Goal: Information Seeking & Learning: Learn about a topic

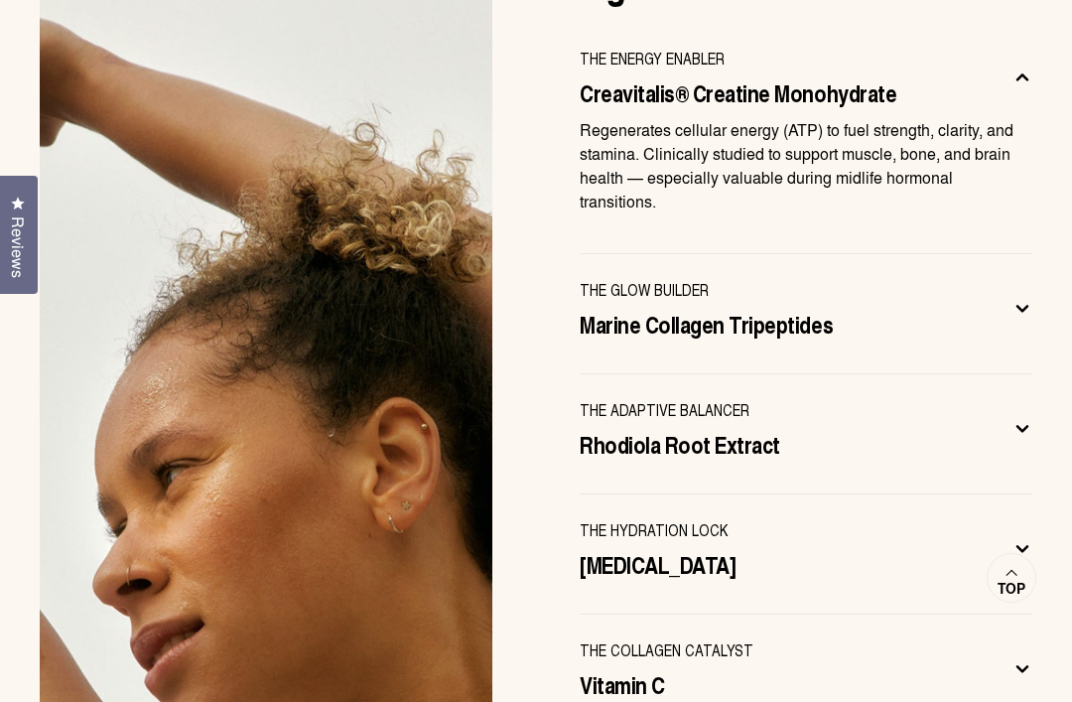
scroll to position [6268, 0]
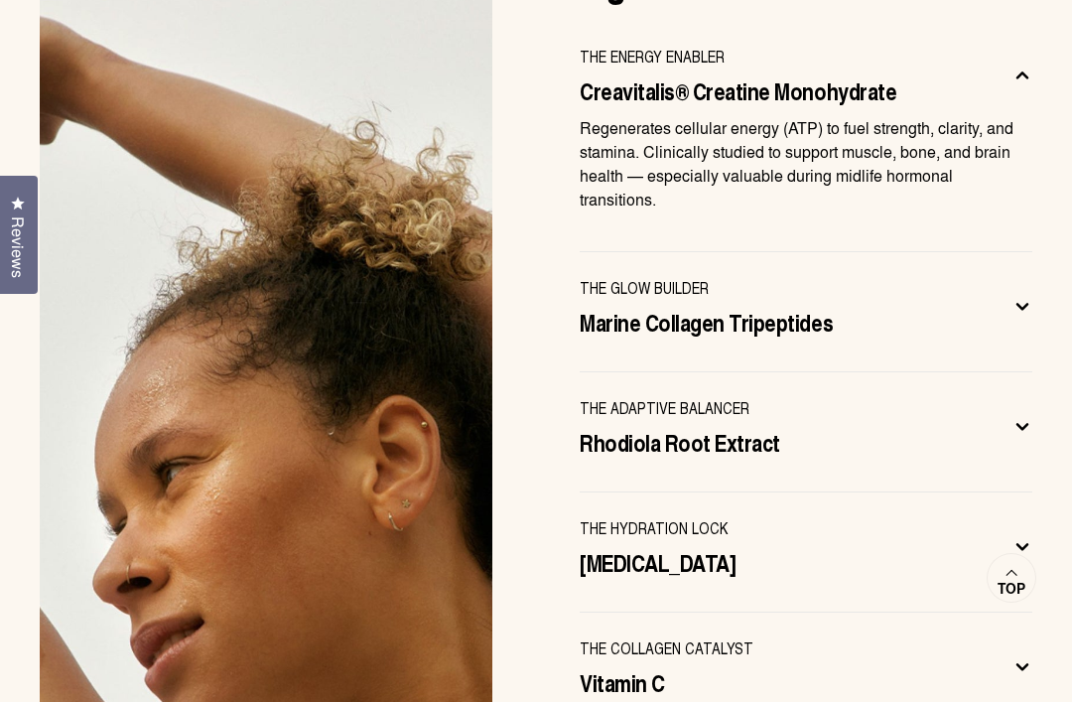
click at [1006, 396] on button "THE ADAPTIVE BALANCER Rhodiola Root Extract" at bounding box center [806, 431] width 453 height 71
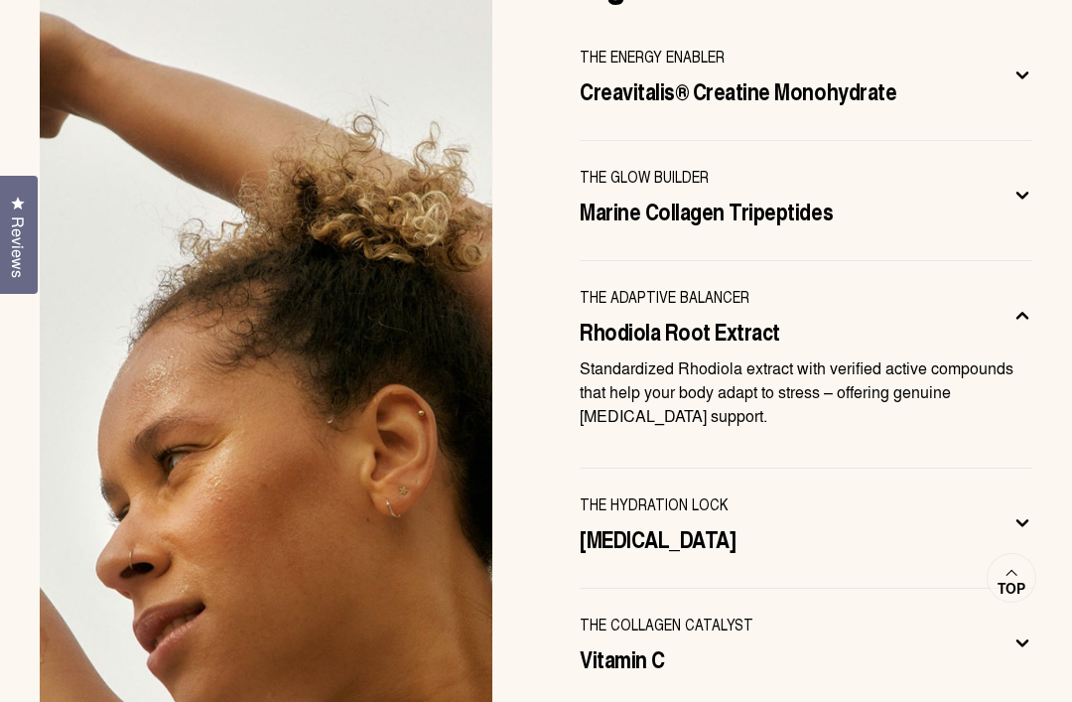
click at [654, 522] on span "[MEDICAL_DATA]" at bounding box center [658, 538] width 156 height 32
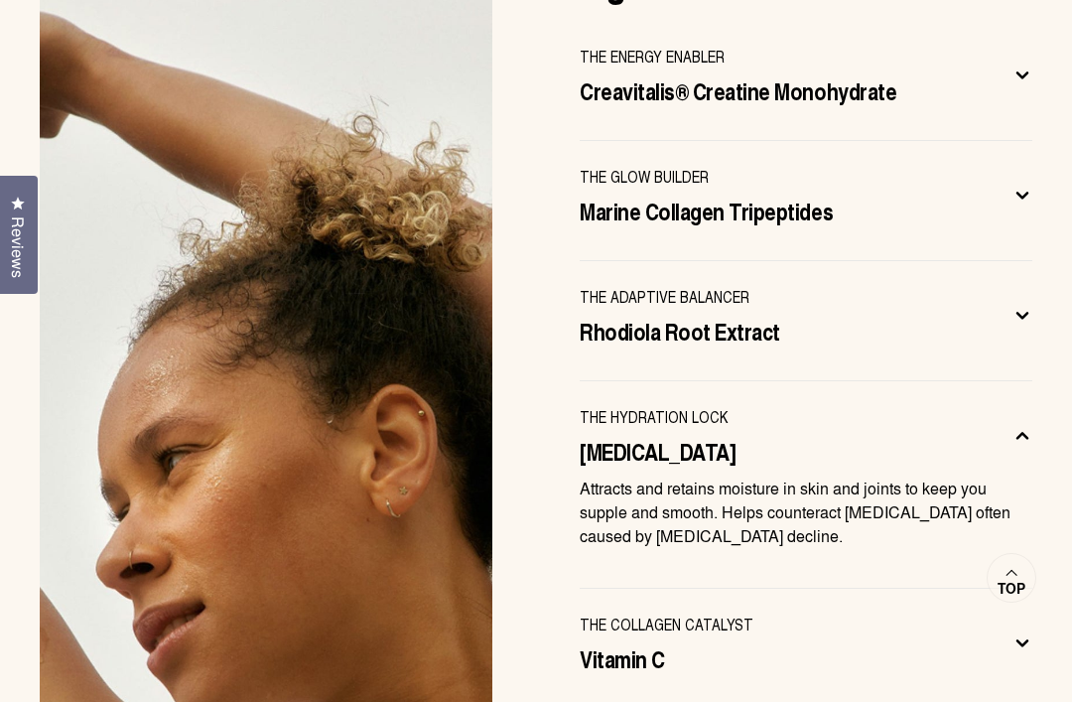
click at [644, 642] on span "Vitamin C" at bounding box center [622, 658] width 85 height 32
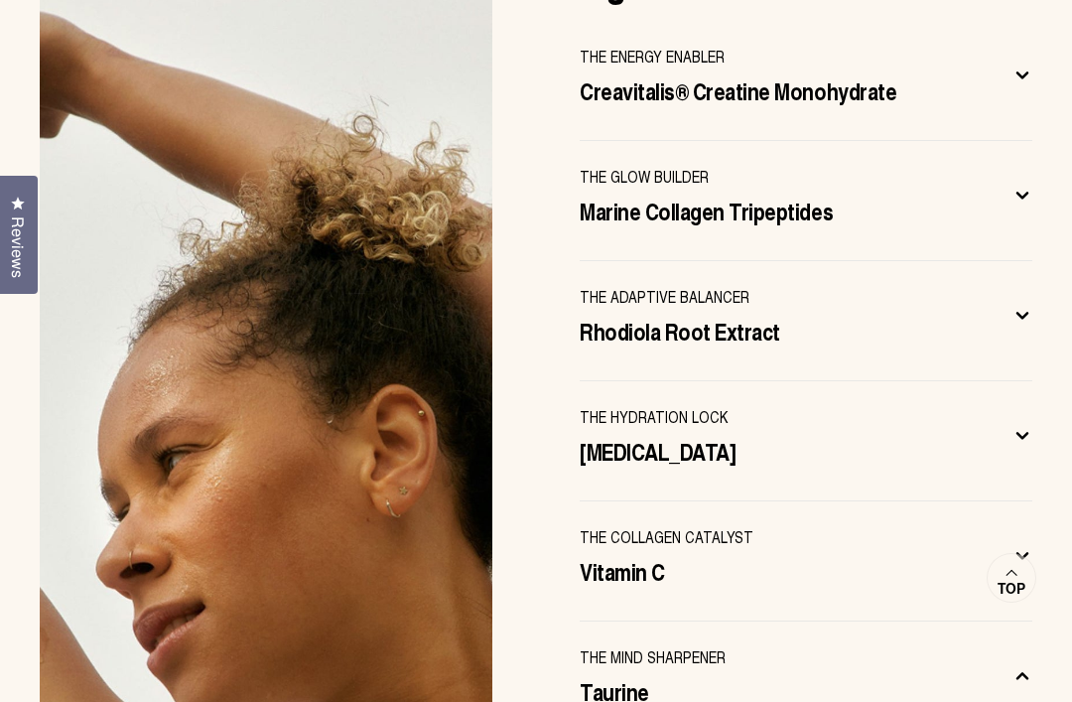
click at [717, 645] on button "THE MIND SHARPENER Taurine" at bounding box center [806, 680] width 453 height 71
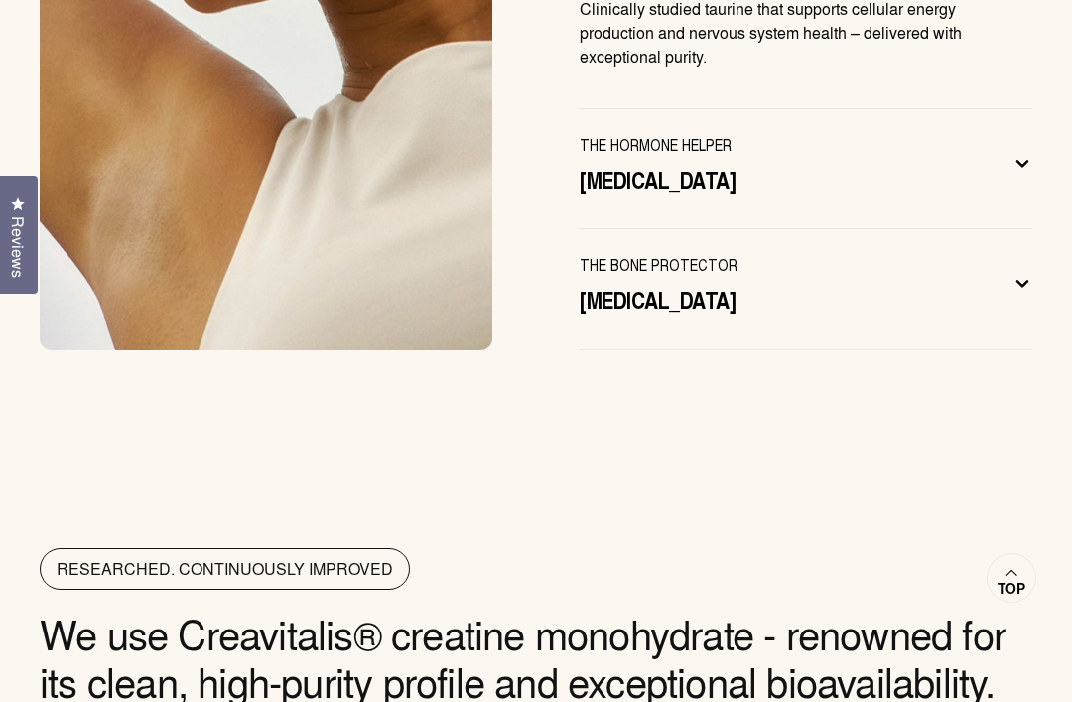
scroll to position [6999, 0]
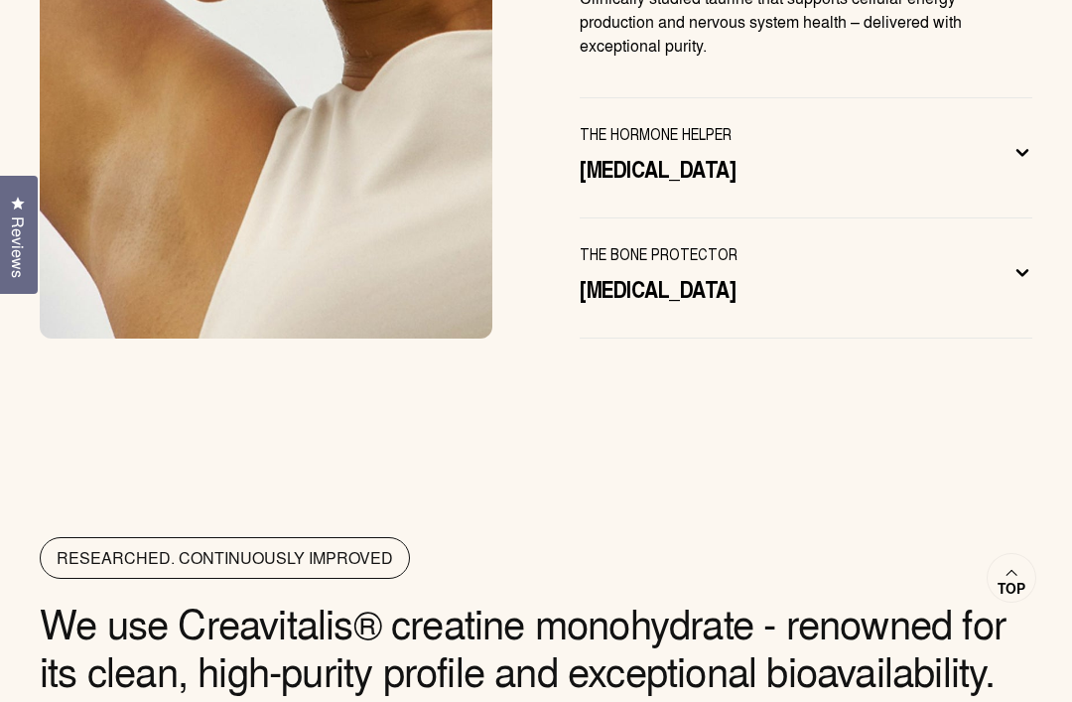
click at [631, 152] on span "[MEDICAL_DATA]" at bounding box center [658, 168] width 156 height 32
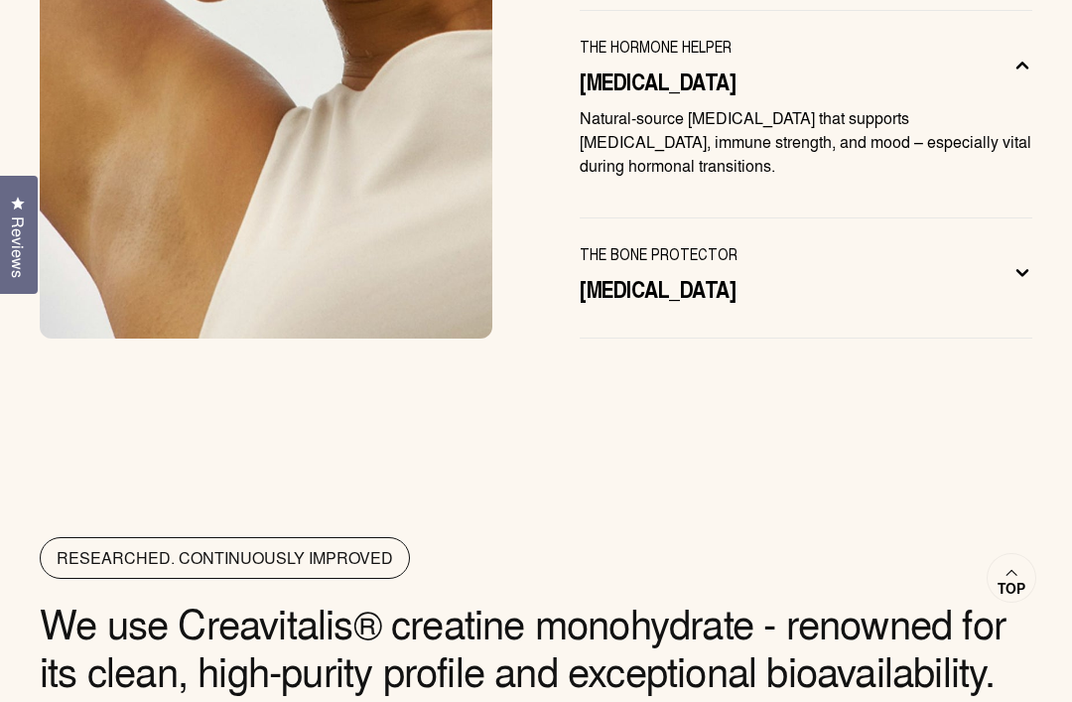
click at [643, 272] on span "[MEDICAL_DATA]" at bounding box center [658, 288] width 156 height 32
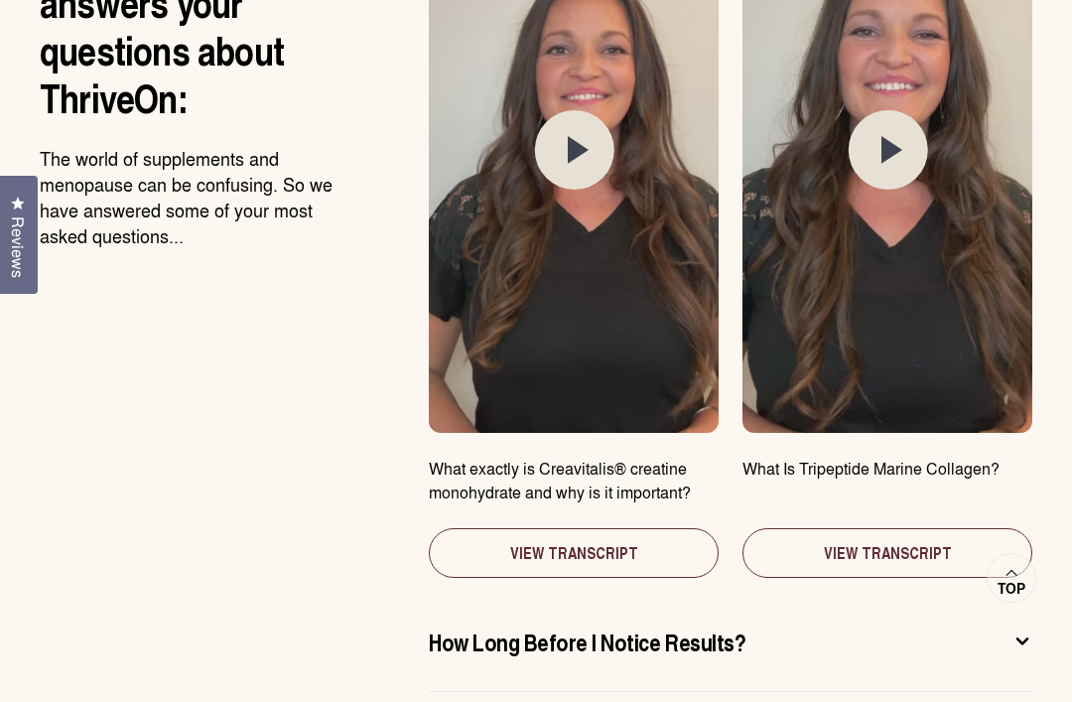
scroll to position [10187, 0]
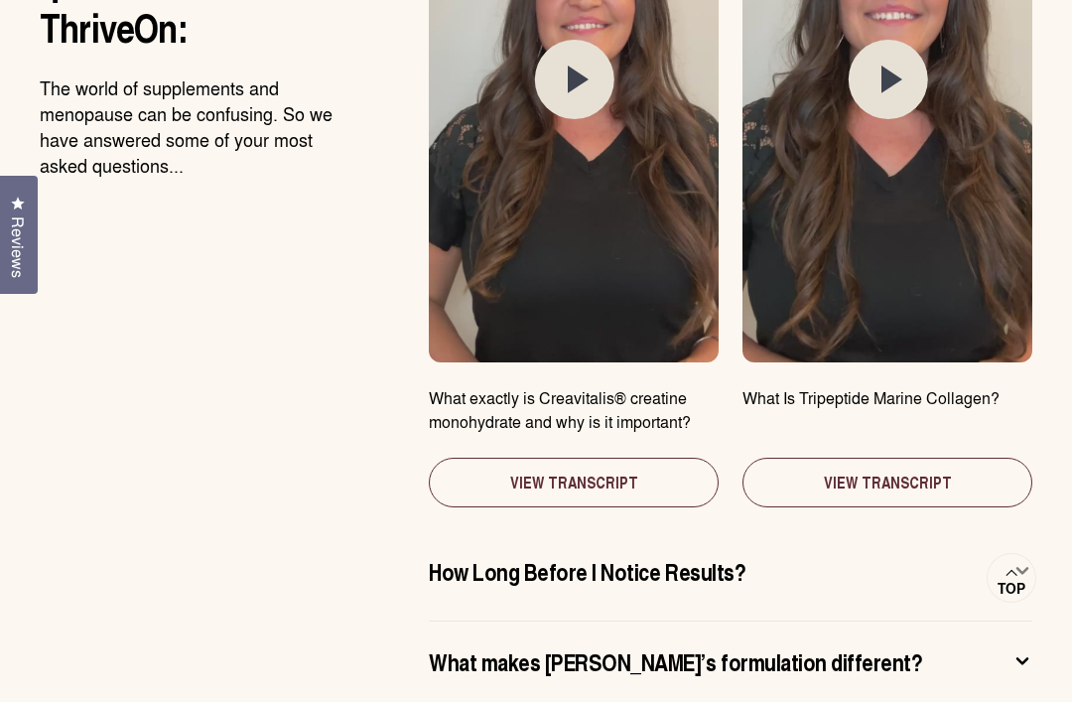
click at [598, 458] on button "View Transcript" at bounding box center [574, 483] width 290 height 50
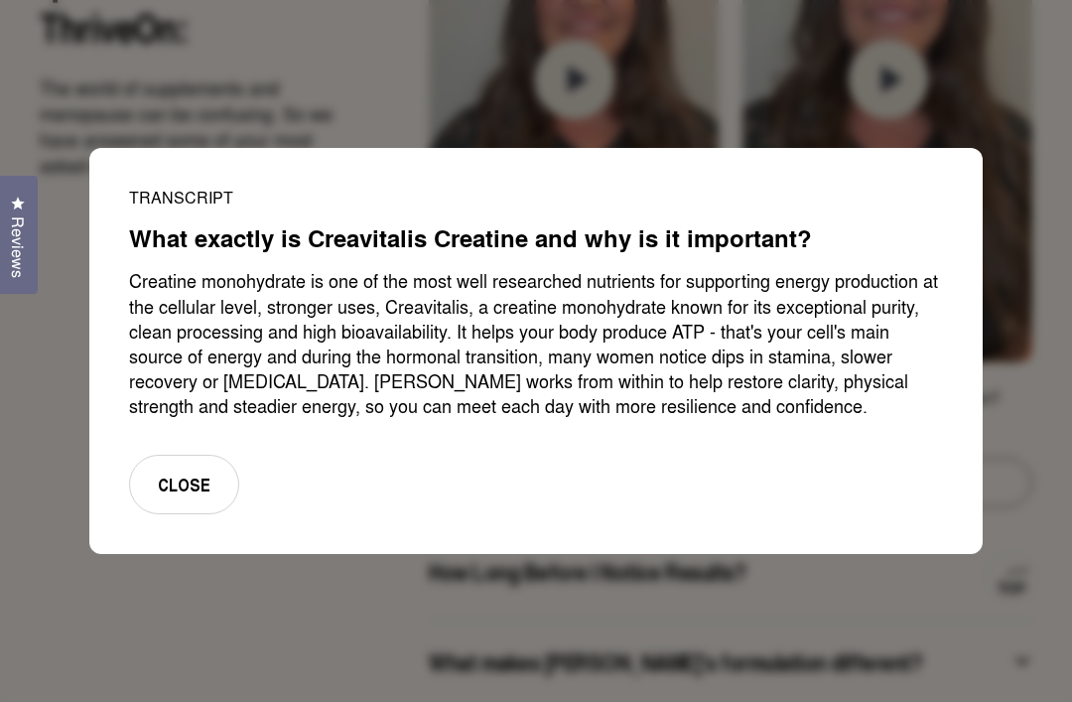
click at [191, 509] on button "Close" at bounding box center [184, 485] width 110 height 61
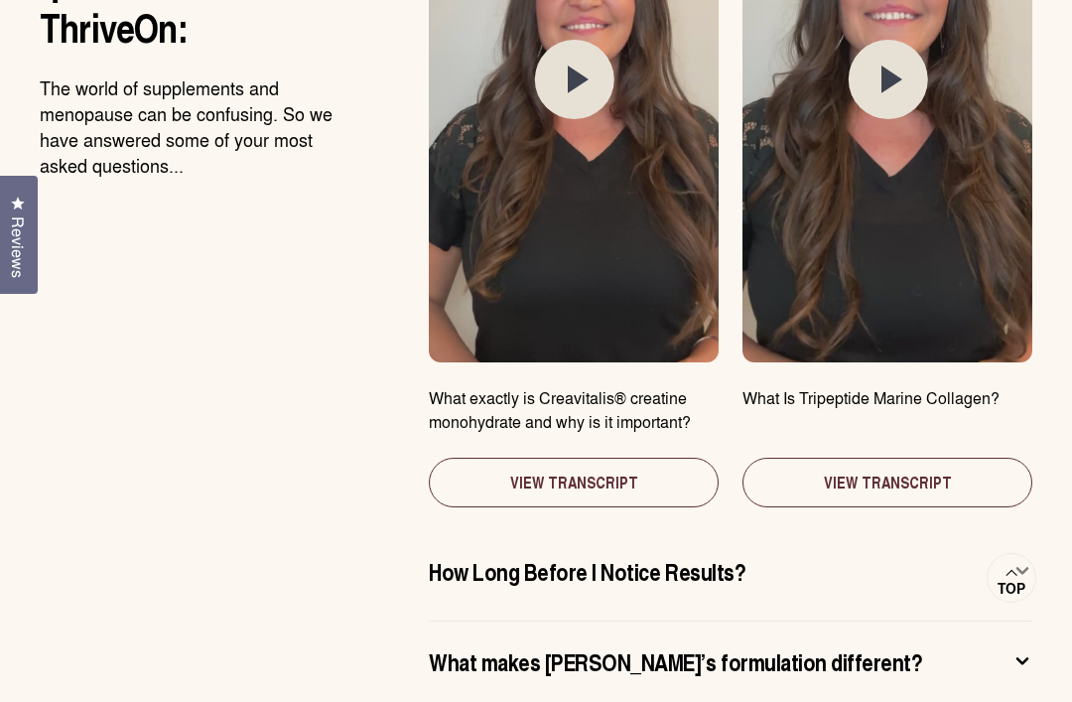
click at [912, 458] on button "View Transcript" at bounding box center [887, 483] width 290 height 50
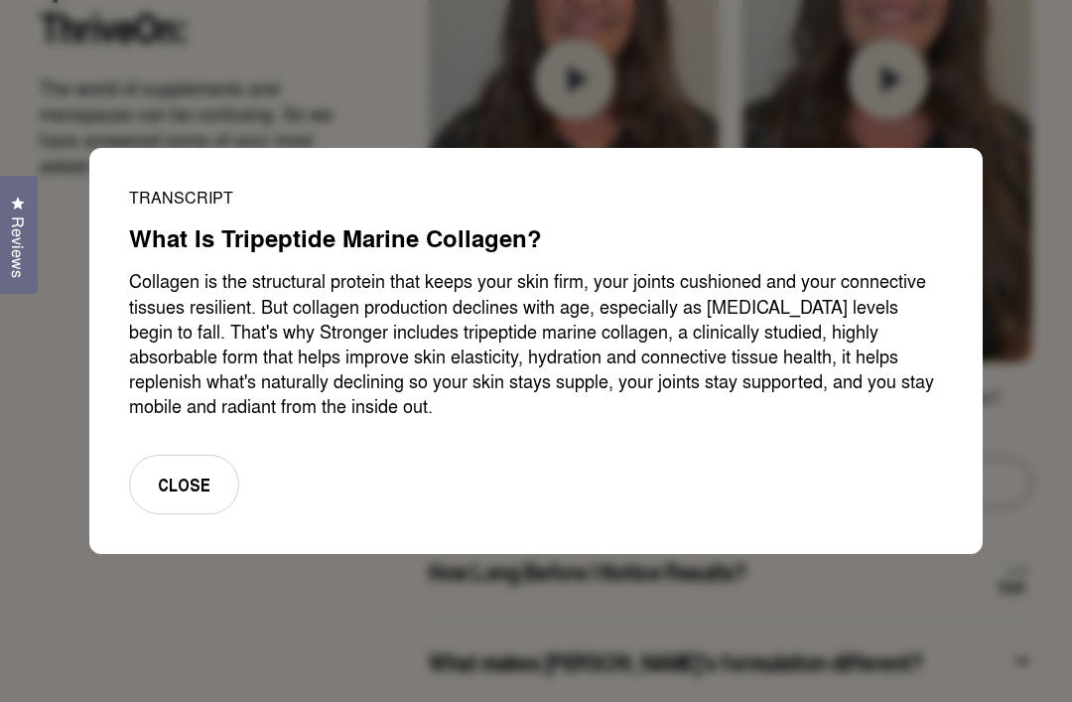
click at [192, 511] on button "Close" at bounding box center [184, 485] width 110 height 61
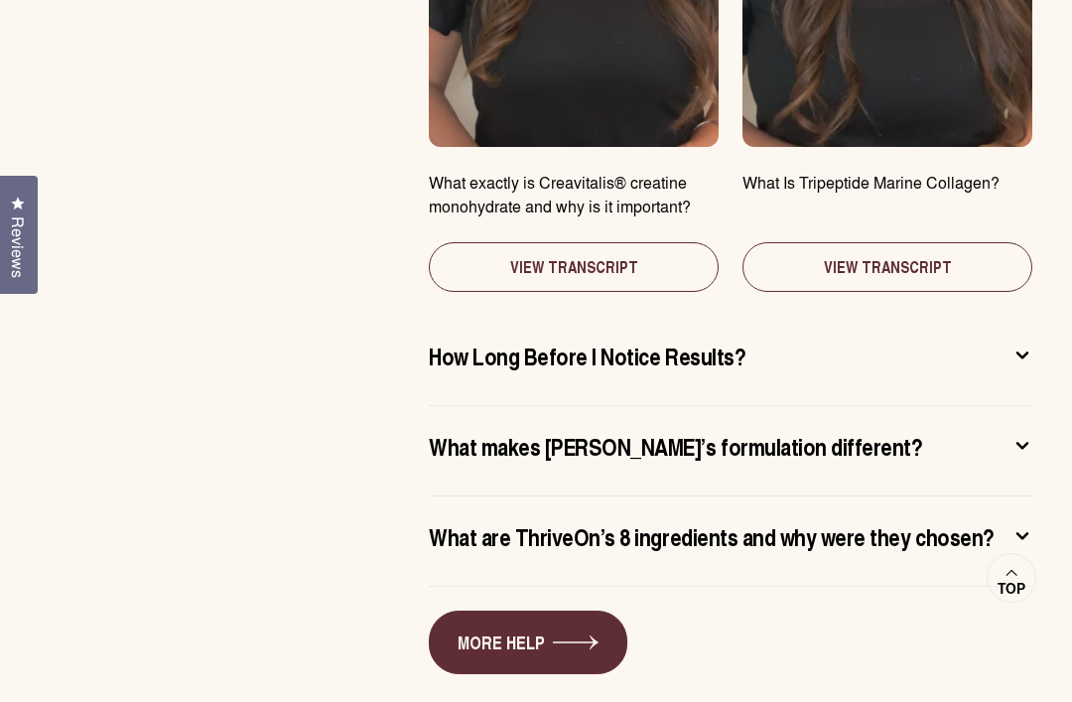
scroll to position [10406, 0]
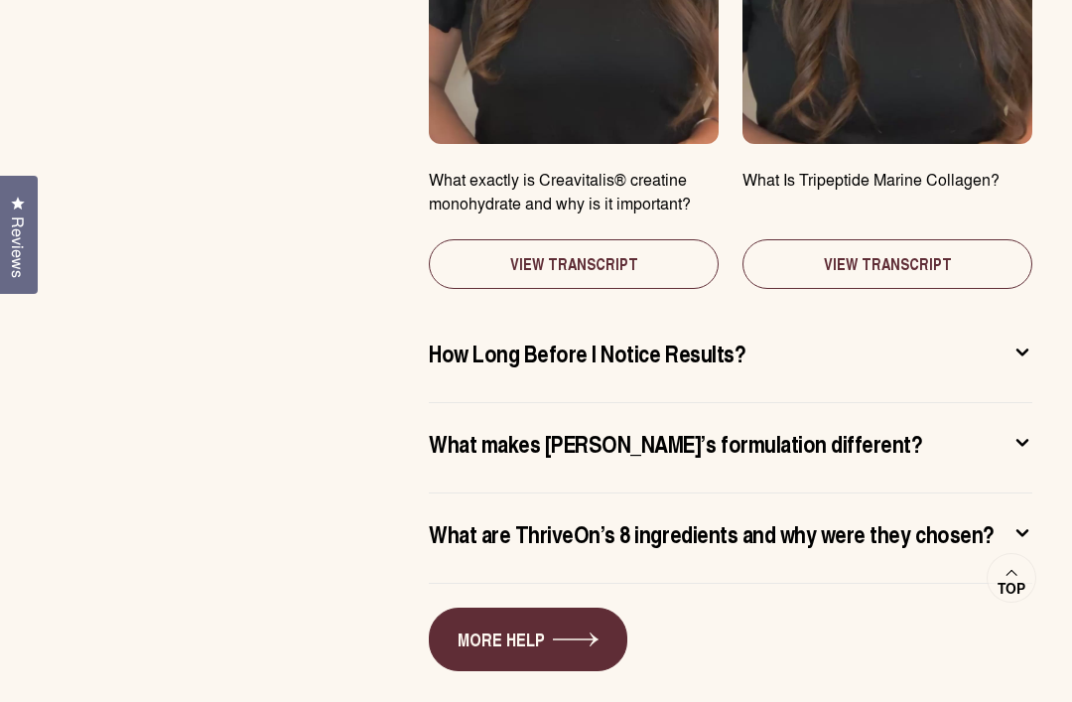
click at [849, 336] on button "How Long Before I Notice Results?" at bounding box center [731, 357] width 604 height 42
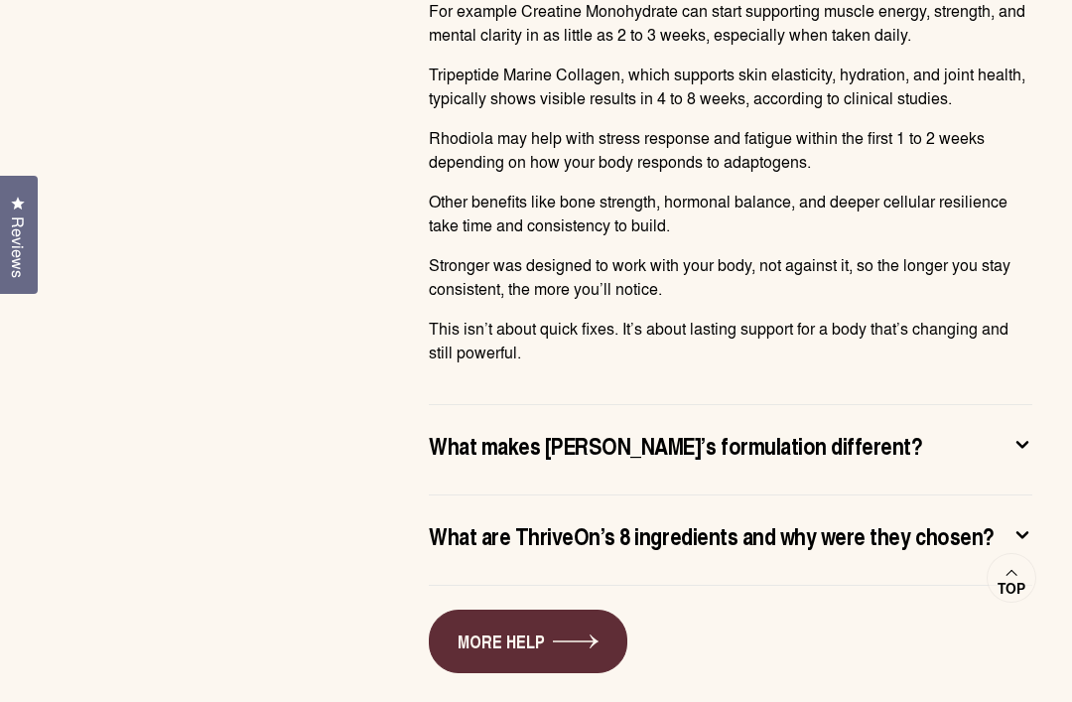
scroll to position [10895, 0]
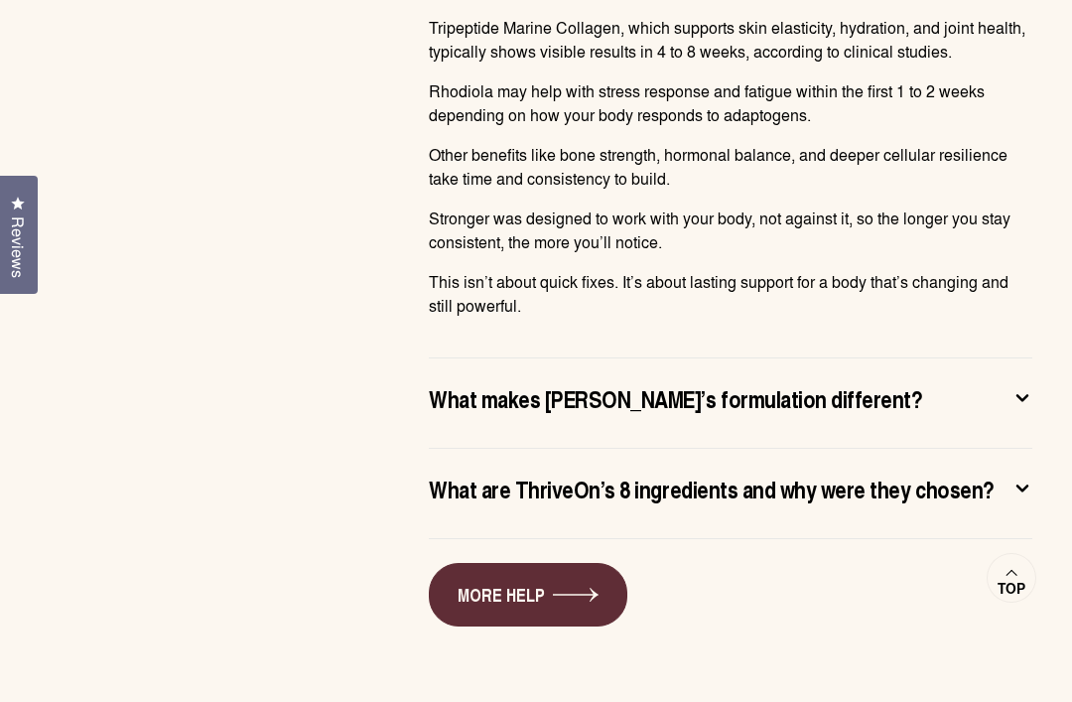
click at [1009, 382] on button "What makes [PERSON_NAME]’s formulation different?" at bounding box center [731, 403] width 604 height 42
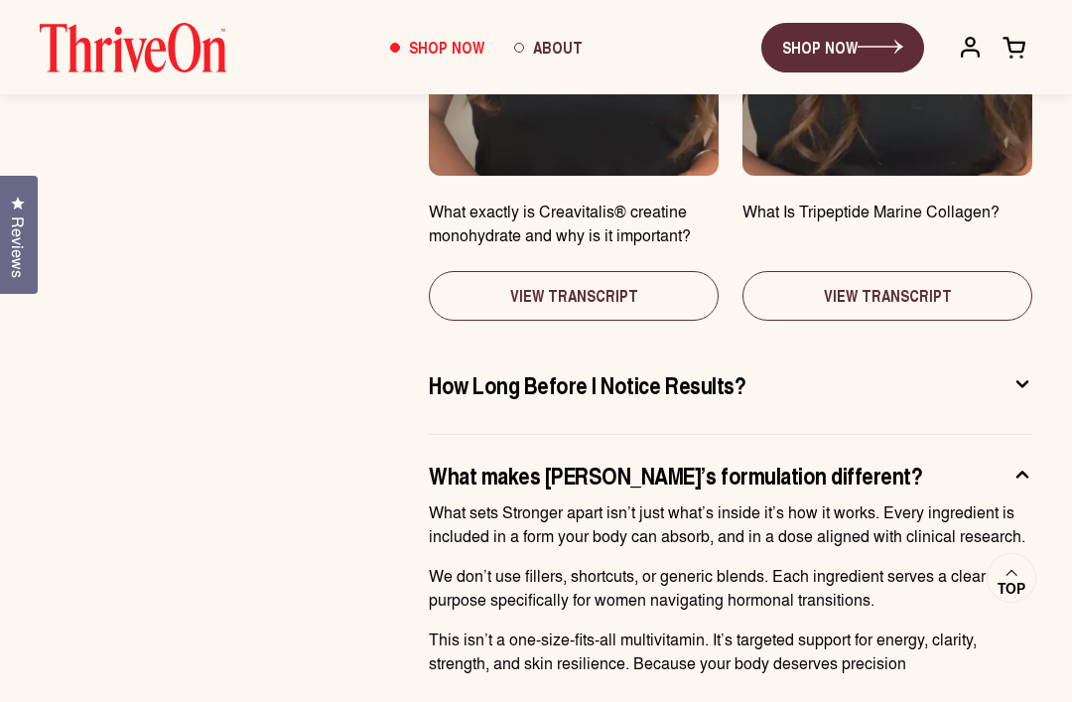
scroll to position [10373, 0]
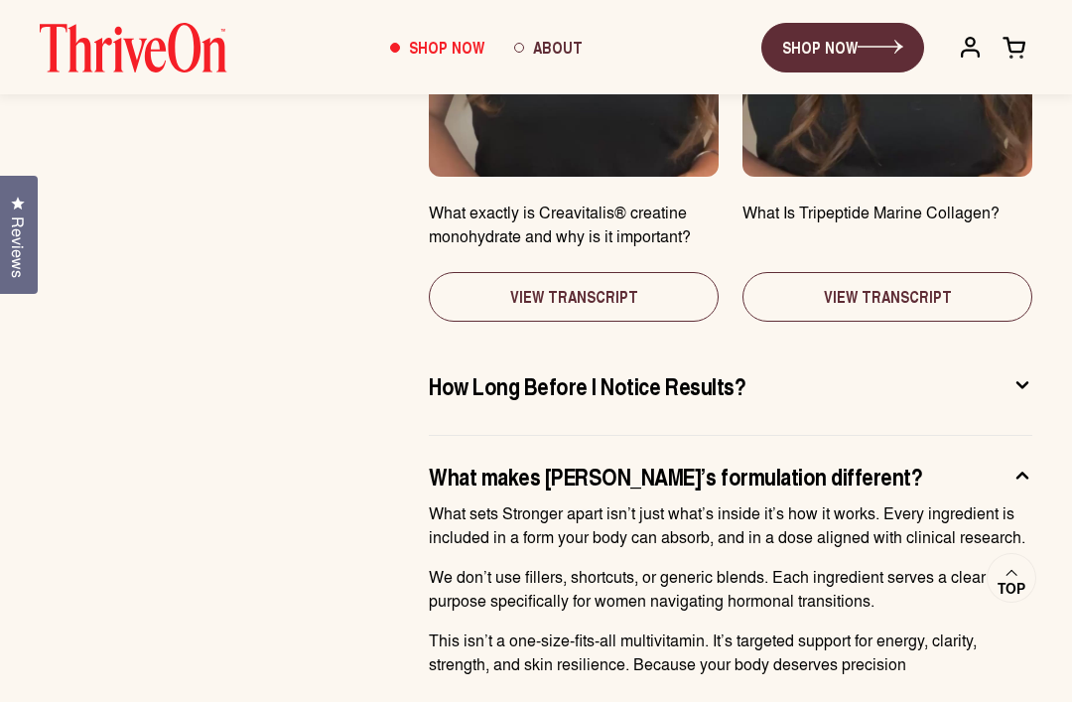
click at [1009, 460] on button "What makes [PERSON_NAME]’s formulation different?" at bounding box center [731, 481] width 604 height 42
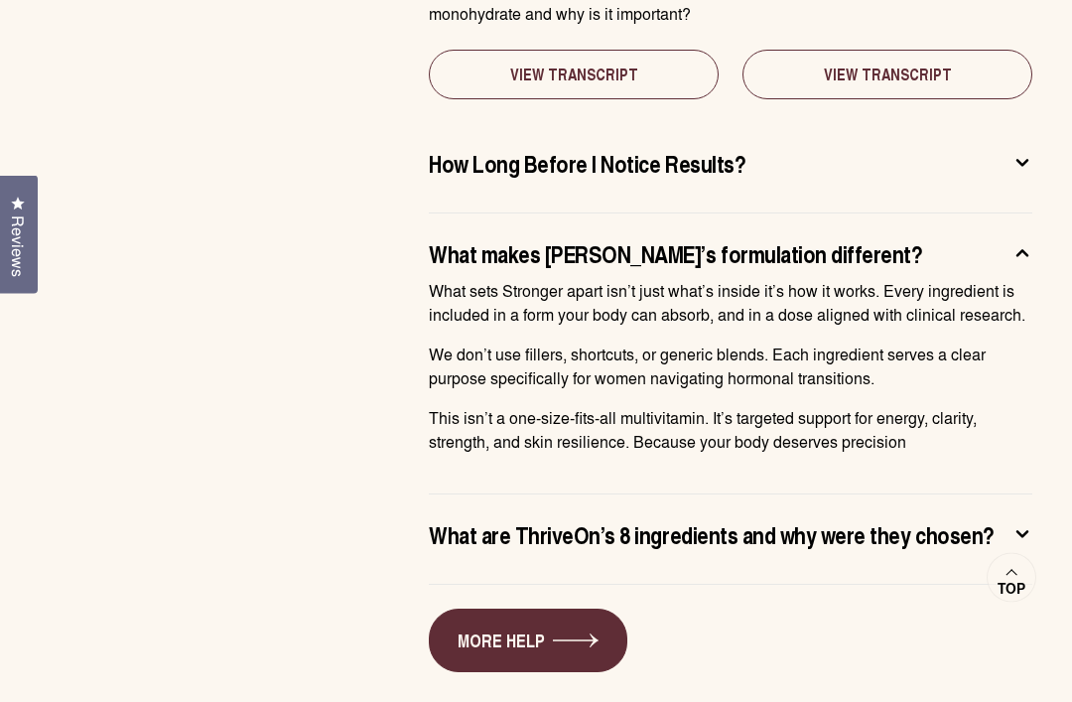
scroll to position [10598, 0]
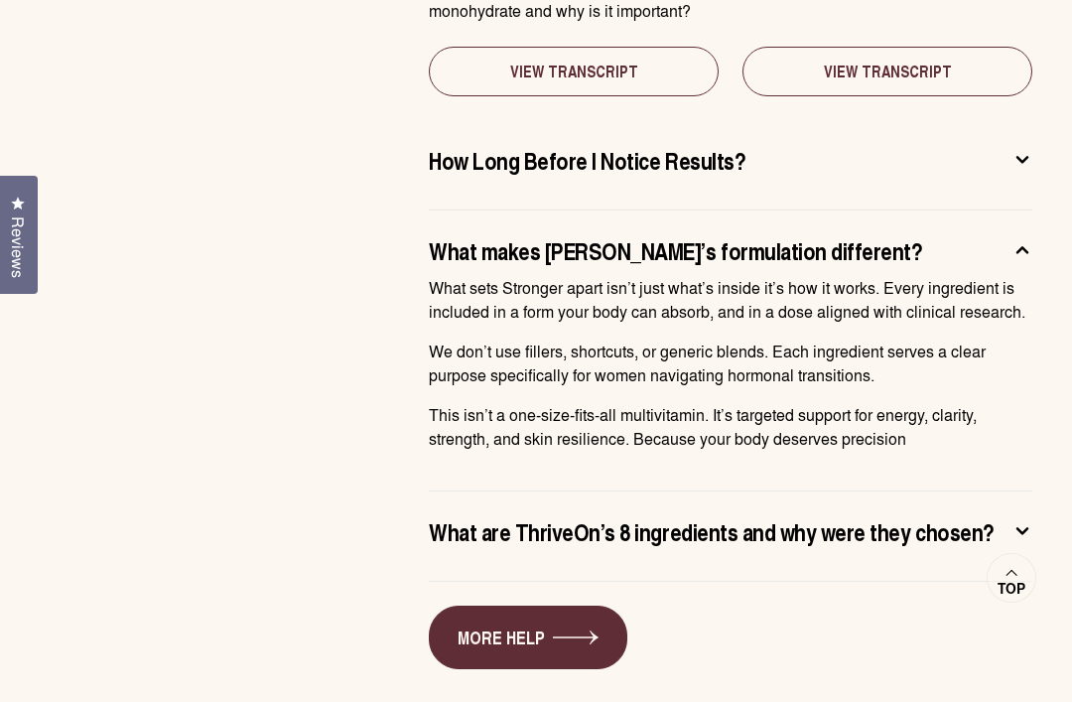
click at [1018, 520] on icon at bounding box center [1022, 530] width 20 height 21
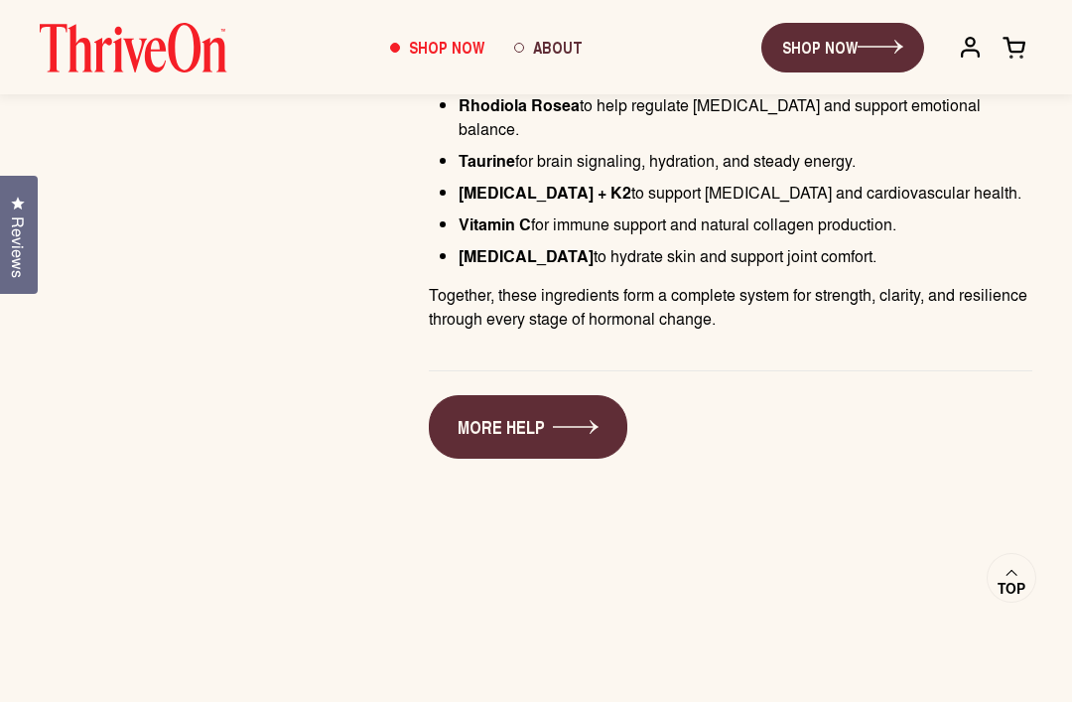
scroll to position [10844, 0]
